Goal: Navigation & Orientation: Find specific page/section

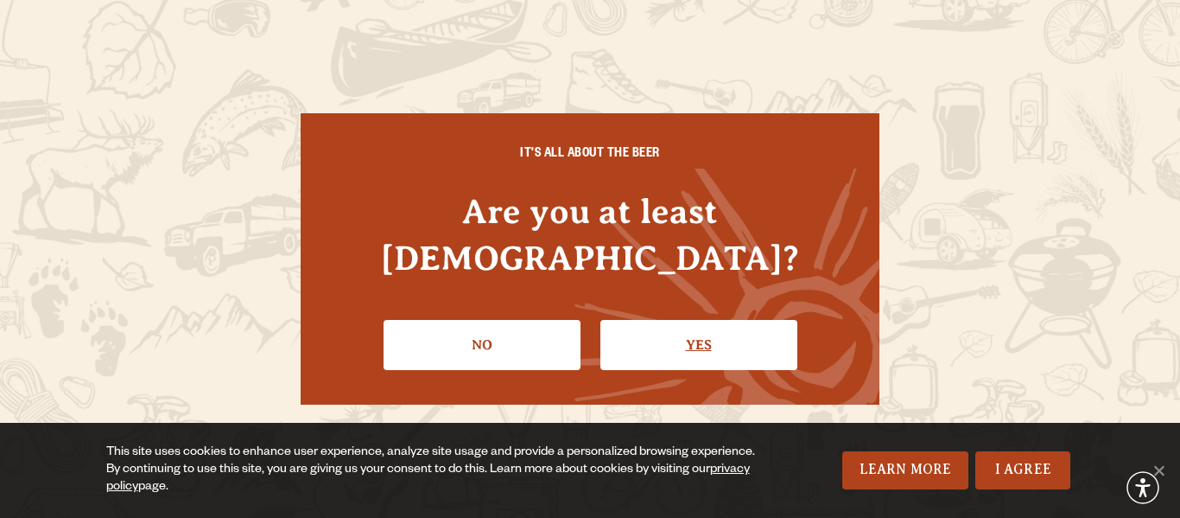
click at [768, 332] on link "Yes" at bounding box center [698, 345] width 197 height 50
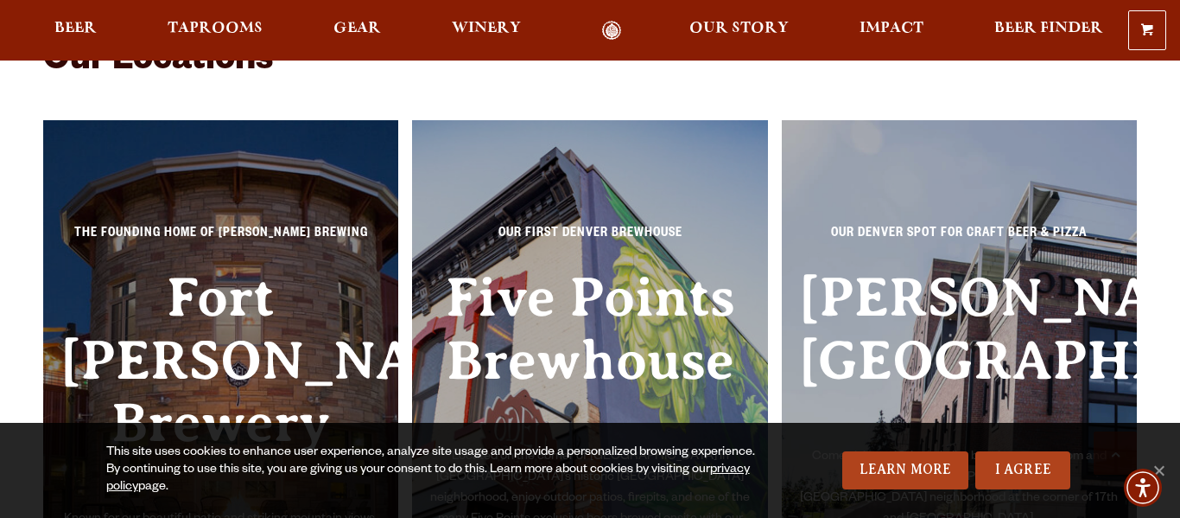
scroll to position [3699, 0]
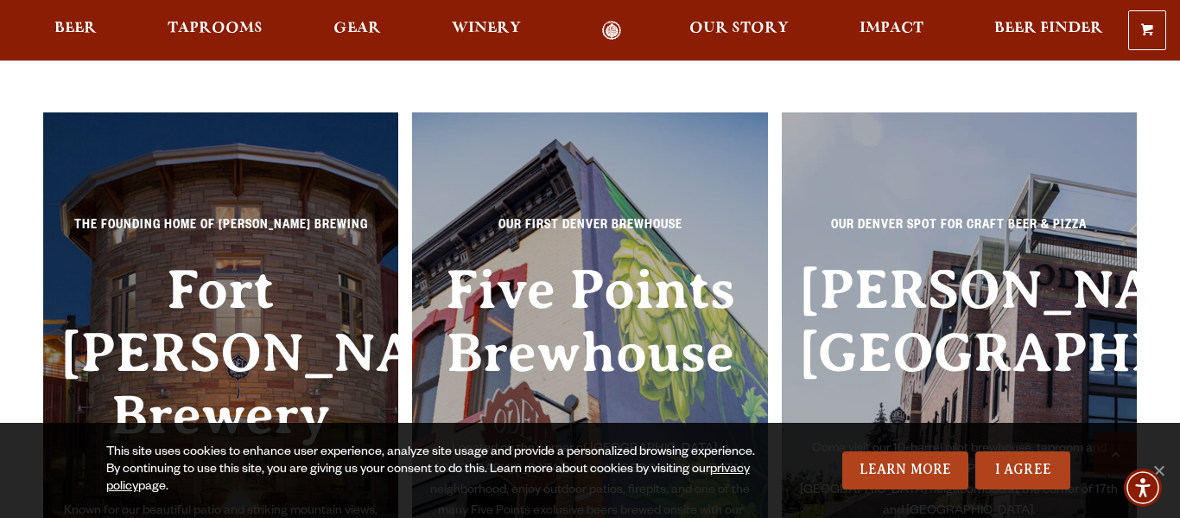
click at [330, 285] on h3 "Fort [PERSON_NAME] Brewery" at bounding box center [220, 379] width 321 height 243
click at [232, 22] on span "Taprooms" at bounding box center [215, 29] width 95 height 14
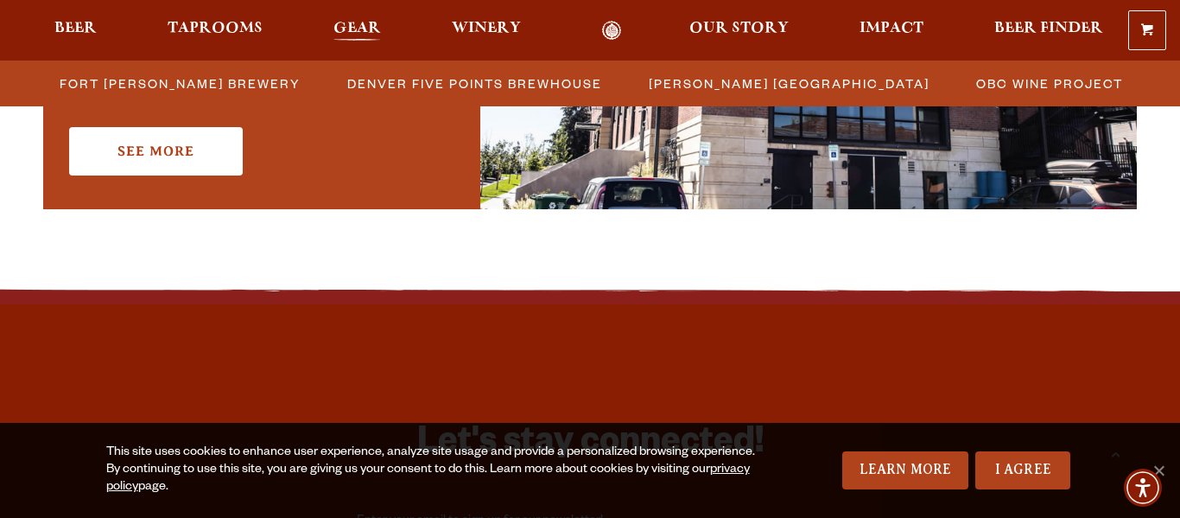
scroll to position [1492, 0]
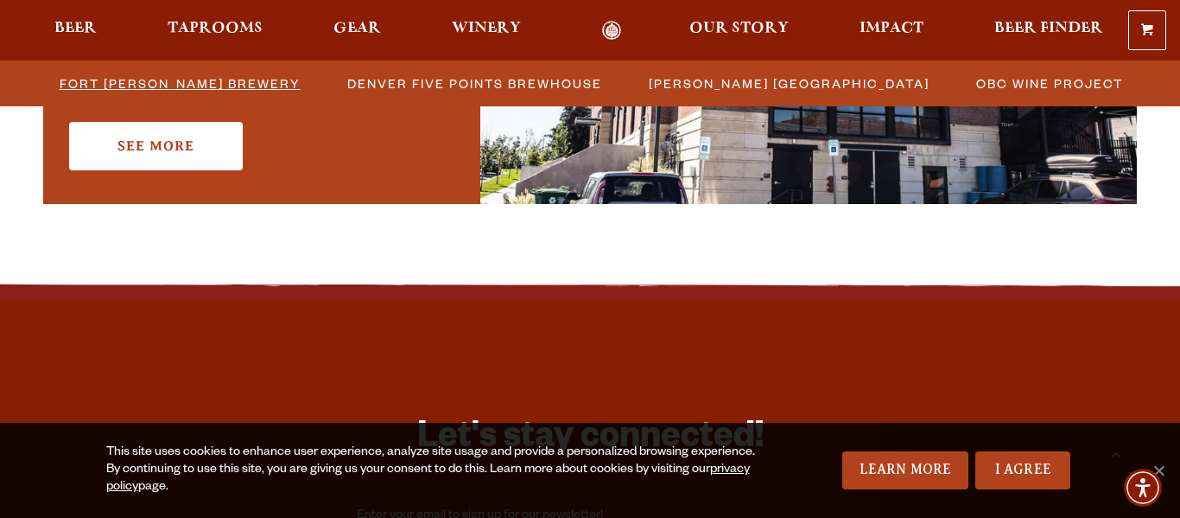
click at [171, 86] on span "Fort [PERSON_NAME] Brewery" at bounding box center [180, 83] width 241 height 25
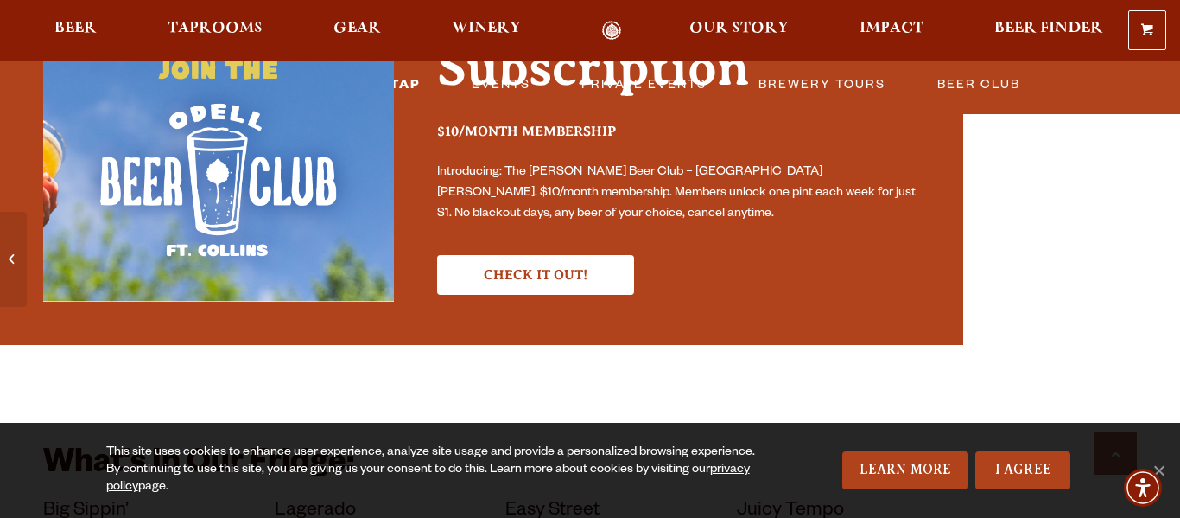
scroll to position [5385, 0]
